Goal: Task Accomplishment & Management: Manage account settings

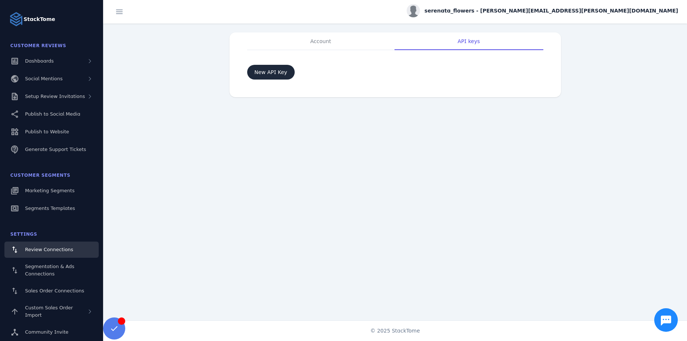
click at [37, 253] on link "Review Connections" at bounding box center [51, 250] width 94 height 16
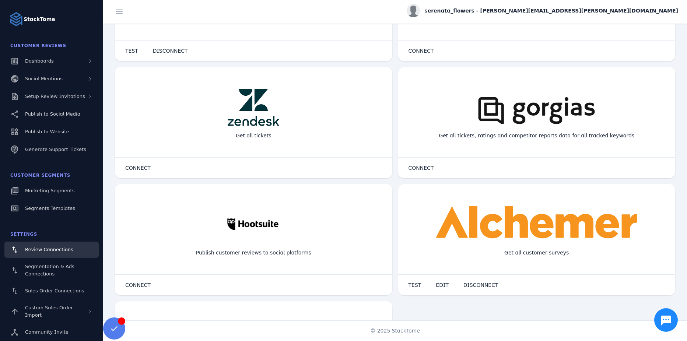
scroll to position [405, 0]
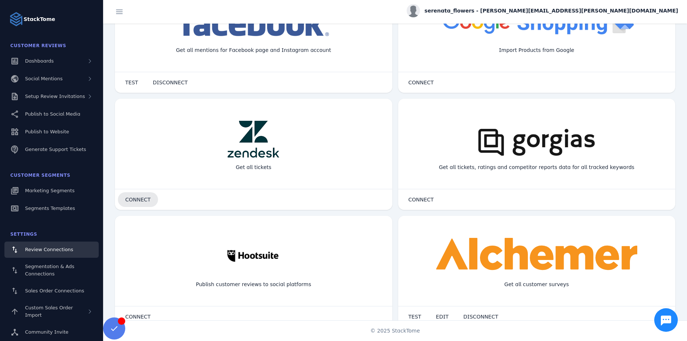
click at [139, 201] on span "CONNECT" at bounding box center [137, 199] width 25 height 5
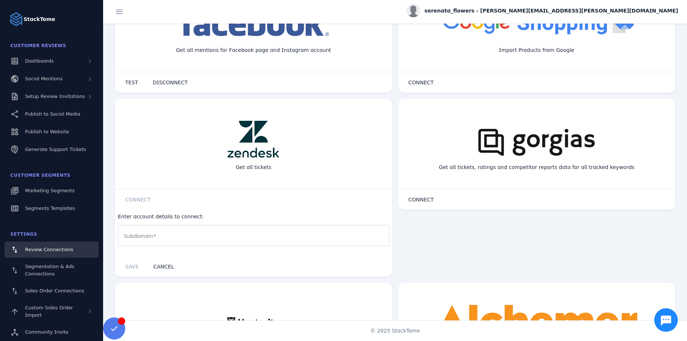
click at [160, 238] on input "Subdomain" at bounding box center [254, 235] width 260 height 9
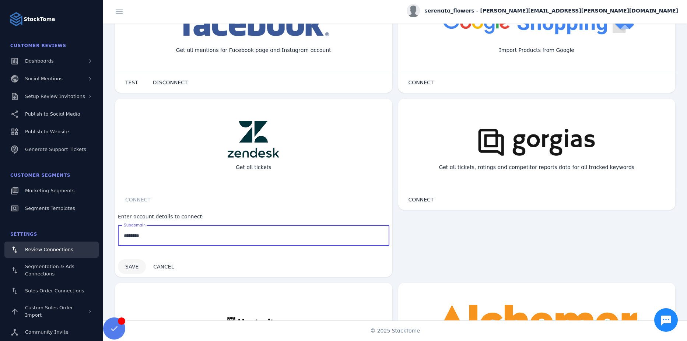
type input "********"
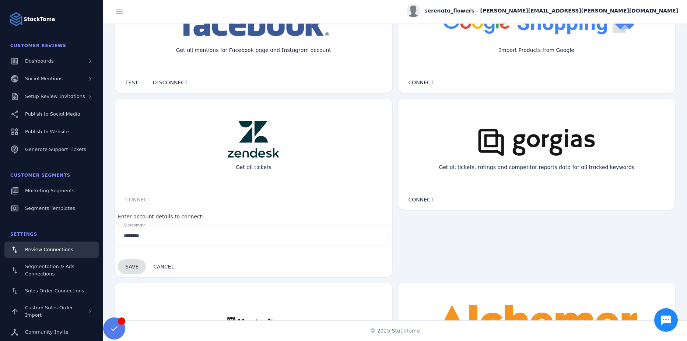
click at [136, 267] on span "SAVE" at bounding box center [131, 267] width 13 height 6
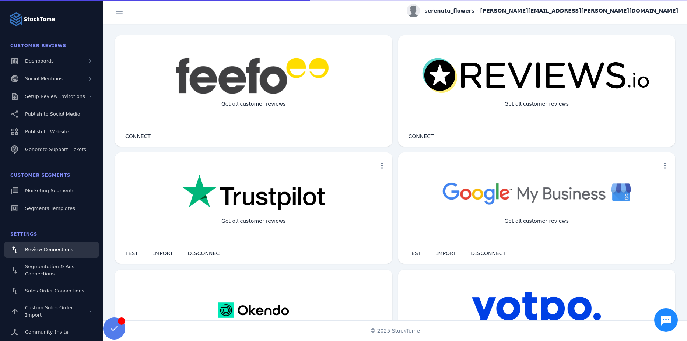
scroll to position [478, 0]
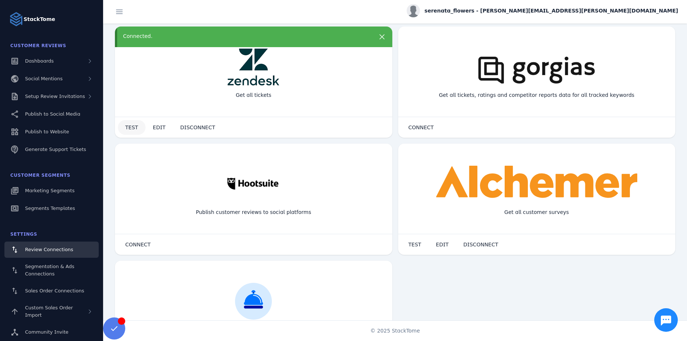
click at [128, 129] on span "TEST" at bounding box center [131, 127] width 13 height 5
click at [157, 129] on span "EDIT" at bounding box center [159, 127] width 13 height 5
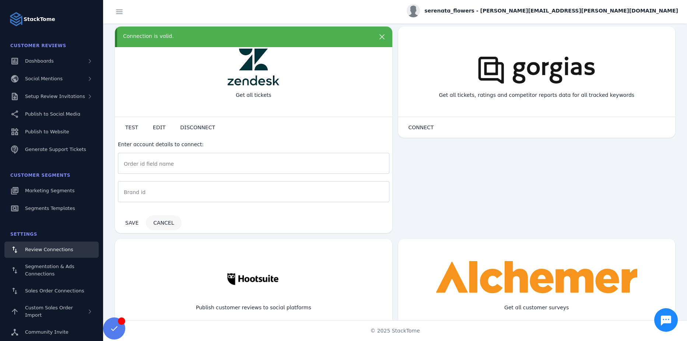
click at [166, 222] on span "CANCEL" at bounding box center [163, 222] width 21 height 5
